Goal: Information Seeking & Learning: Learn about a topic

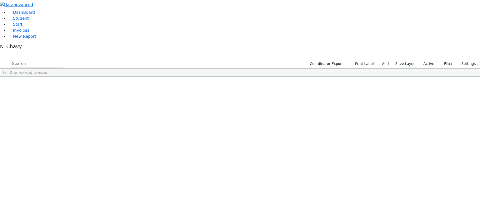
drag, startPoint x: 429, startPoint y: 19, endPoint x: 429, endPoint y: 23, distance: 3.8
click at [429, 60] on label "Active" at bounding box center [429, 64] width 15 height 8
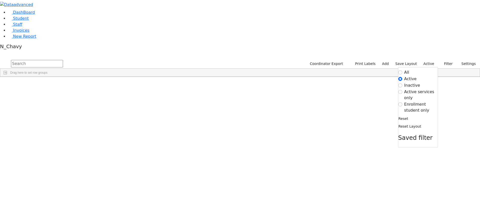
click at [422, 102] on label "Enrollment student only" at bounding box center [422, 108] width 34 height 12
click at [403, 103] on input "Enrollment student only" at bounding box center [401, 105] width 4 height 4
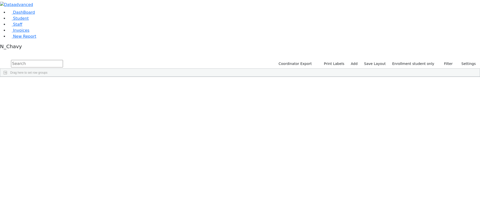
scroll to position [25, 0]
click at [51, 186] on div "[PERSON_NAME]" at bounding box center [39, 189] width 26 height 7
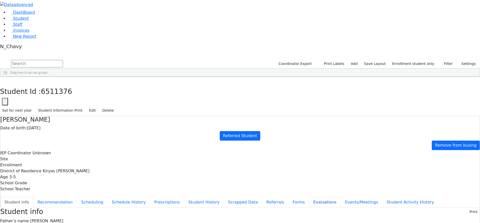
click at [309, 197] on button "Evaluations" at bounding box center [325, 202] width 32 height 11
drag, startPoint x: 121, startPoint y: 72, endPoint x: 115, endPoint y: 75, distance: 6.8
click at [77, 197] on button "Recommendation" at bounding box center [55, 202] width 44 height 11
checkbox input "true"
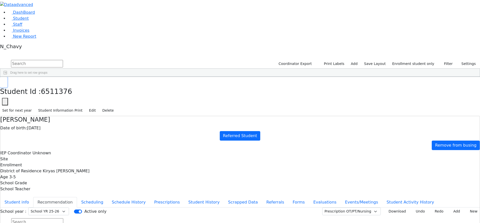
click at [5, 81] on icon "button" at bounding box center [3, 82] width 3 height 3
click at [59, 172] on div "Glauber" at bounding box center [44, 175] width 29 height 7
click at [341, 197] on button "Events/Meetings" at bounding box center [362, 202] width 42 height 11
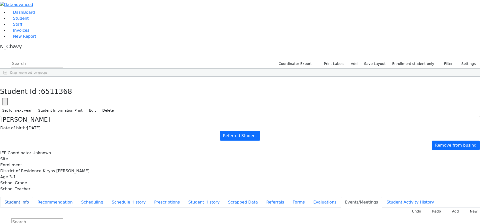
click at [33, 197] on button "Student info" at bounding box center [16, 202] width 33 height 11
click at [309, 197] on button "Evaluations" at bounding box center [325, 202] width 32 height 11
click at [7, 77] on button "button" at bounding box center [3, 82] width 7 height 11
click at [7, 52] on button "button" at bounding box center [3, 54] width 7 height 4
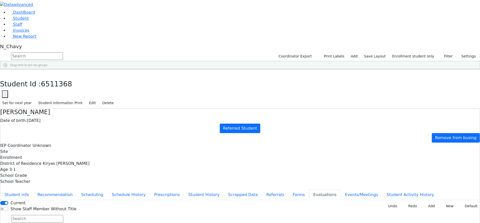
click at [0, 0] on button "button" at bounding box center [0, 0] width 0 height 0
